Goal: Information Seeking & Learning: Learn about a topic

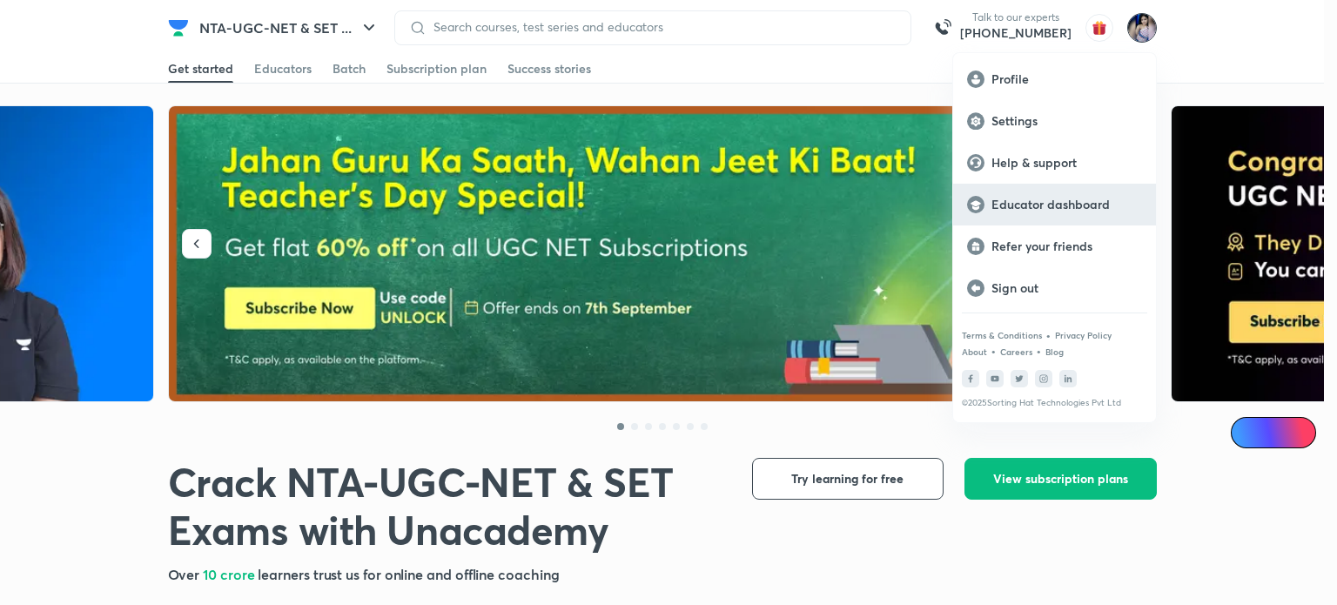
click at [1031, 198] on p "Educator dashboard" at bounding box center [1066, 205] width 151 height 16
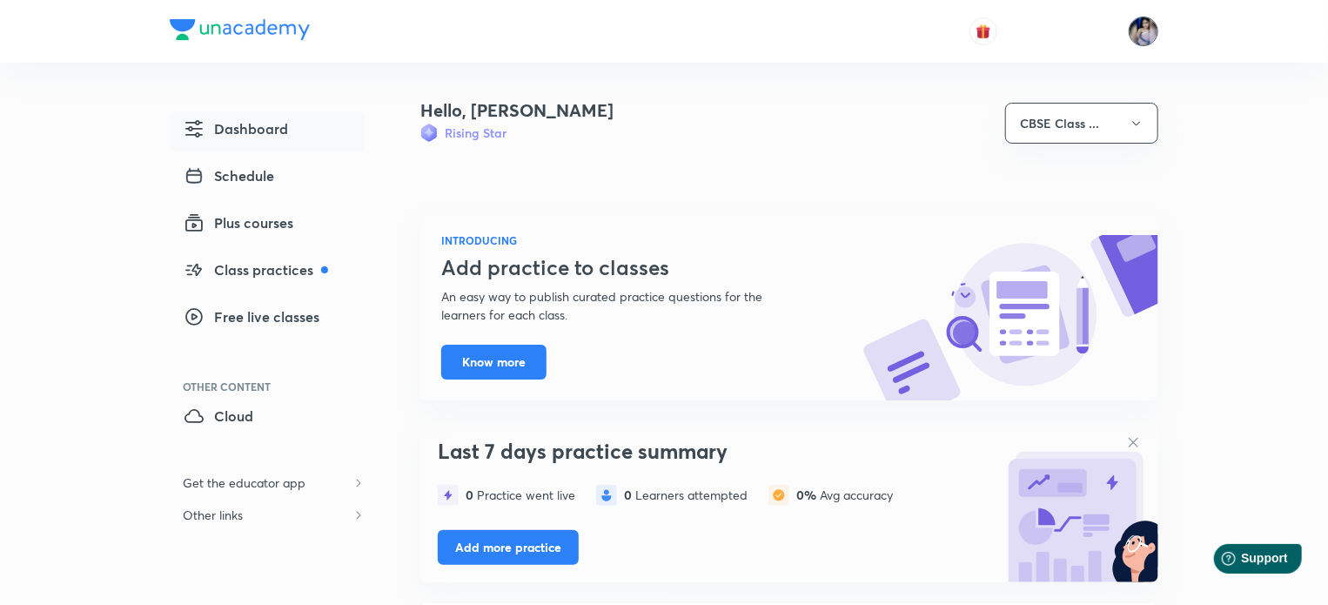
click at [1145, 34] on img at bounding box center [1144, 32] width 30 height 30
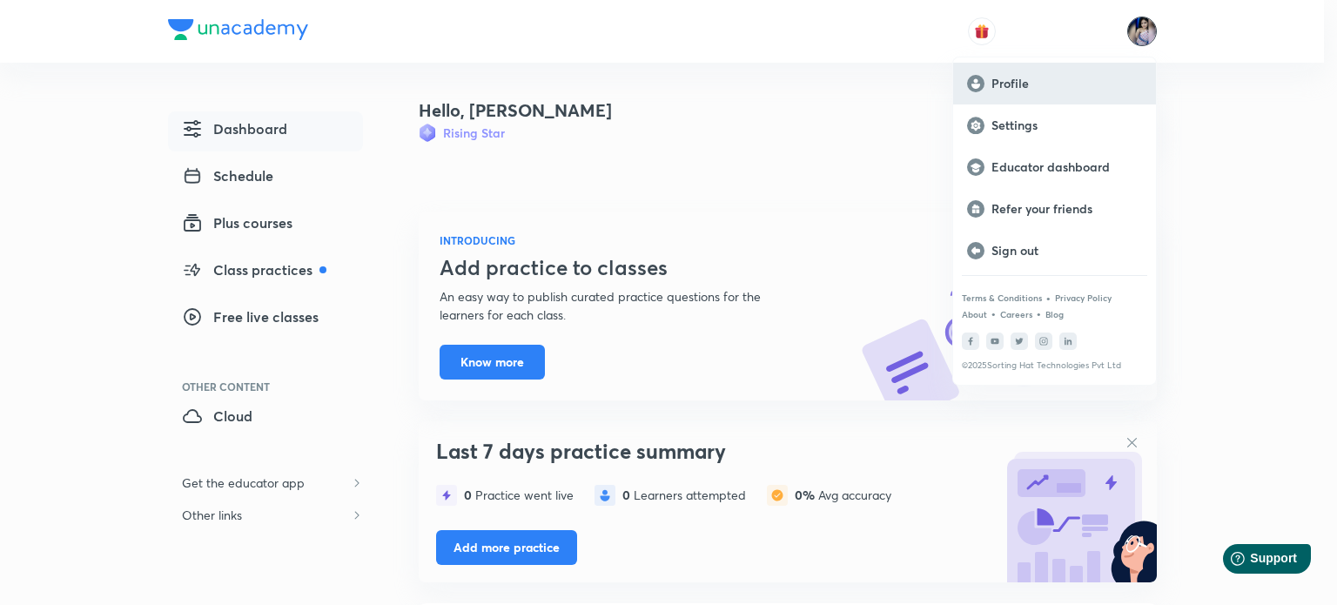
click at [1027, 77] on p "Profile" at bounding box center [1066, 84] width 151 height 16
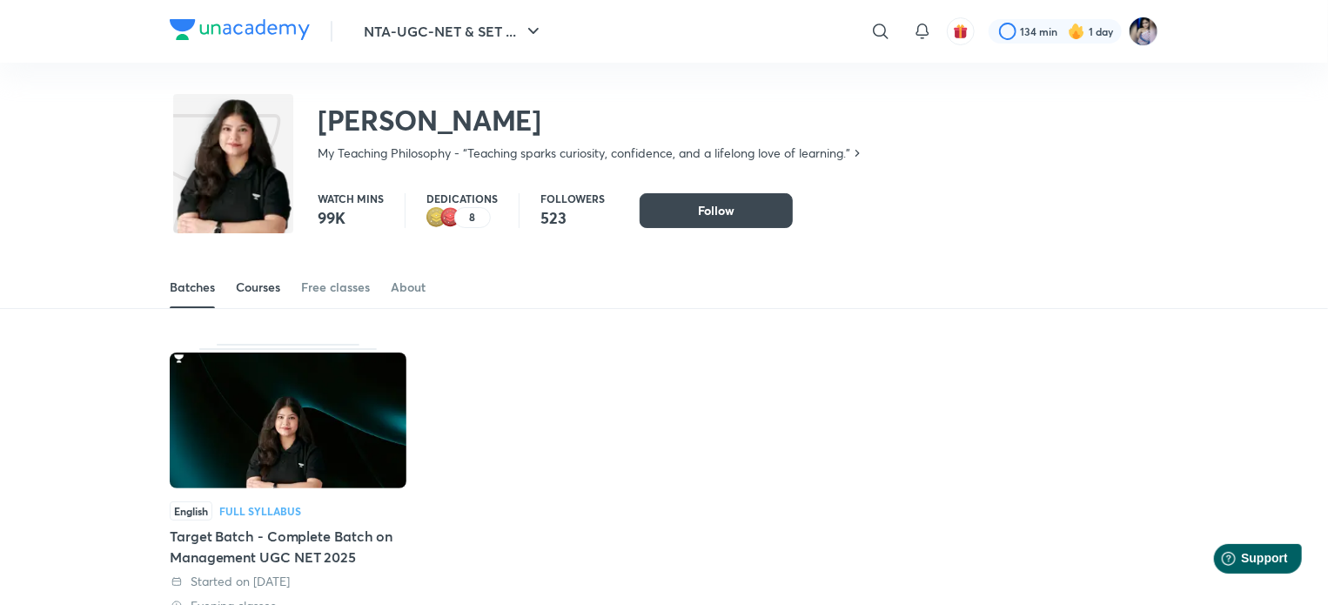
click at [244, 288] on div "Courses" at bounding box center [258, 287] width 44 height 17
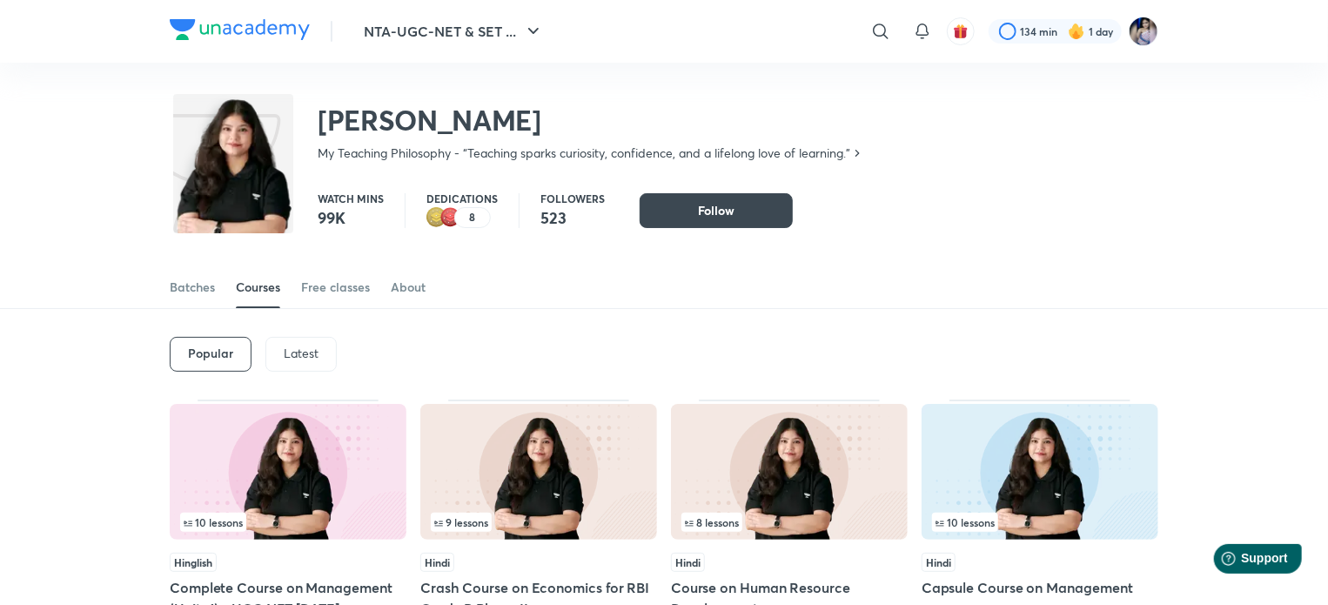
click at [860, 152] on icon at bounding box center [858, 153] width 4 height 7
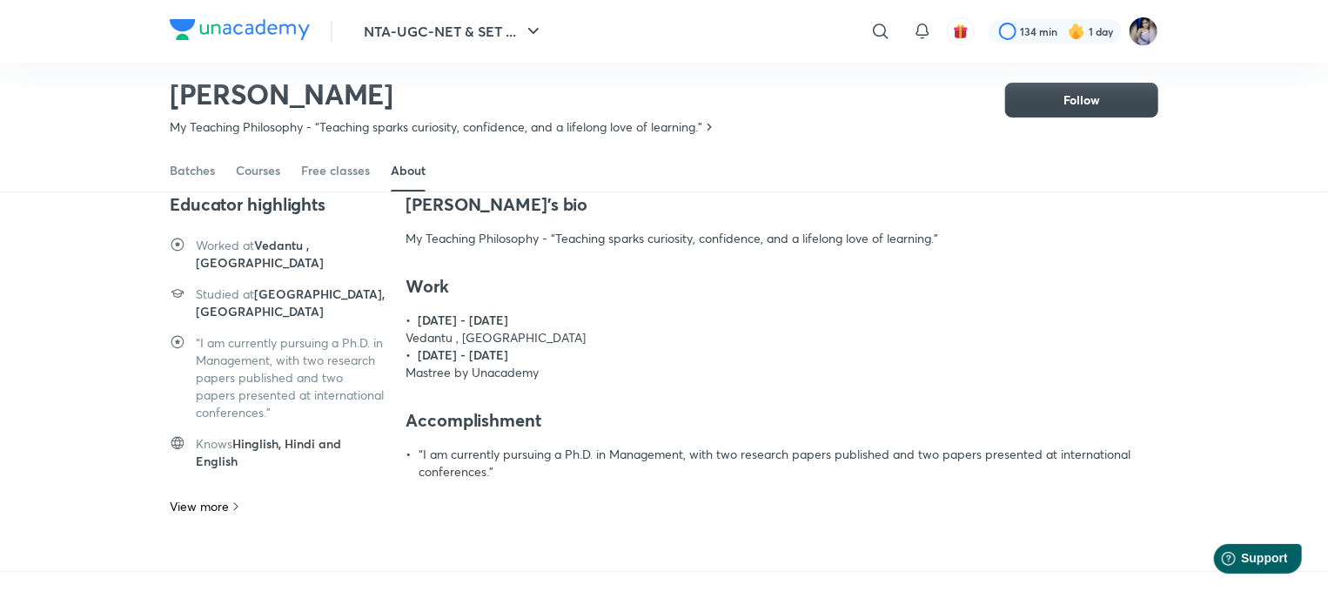
scroll to position [93, 0]
